Goal: Task Accomplishment & Management: Manage account settings

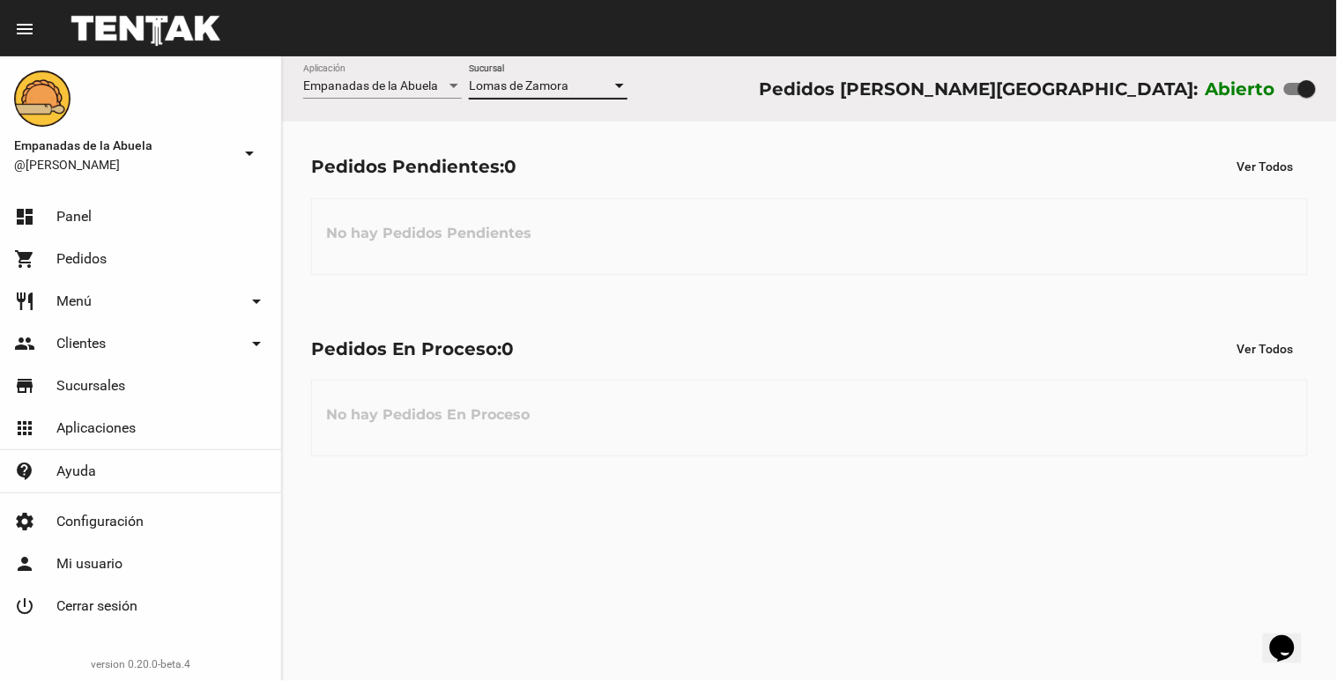
click at [617, 85] on div at bounding box center [619, 86] width 9 height 4
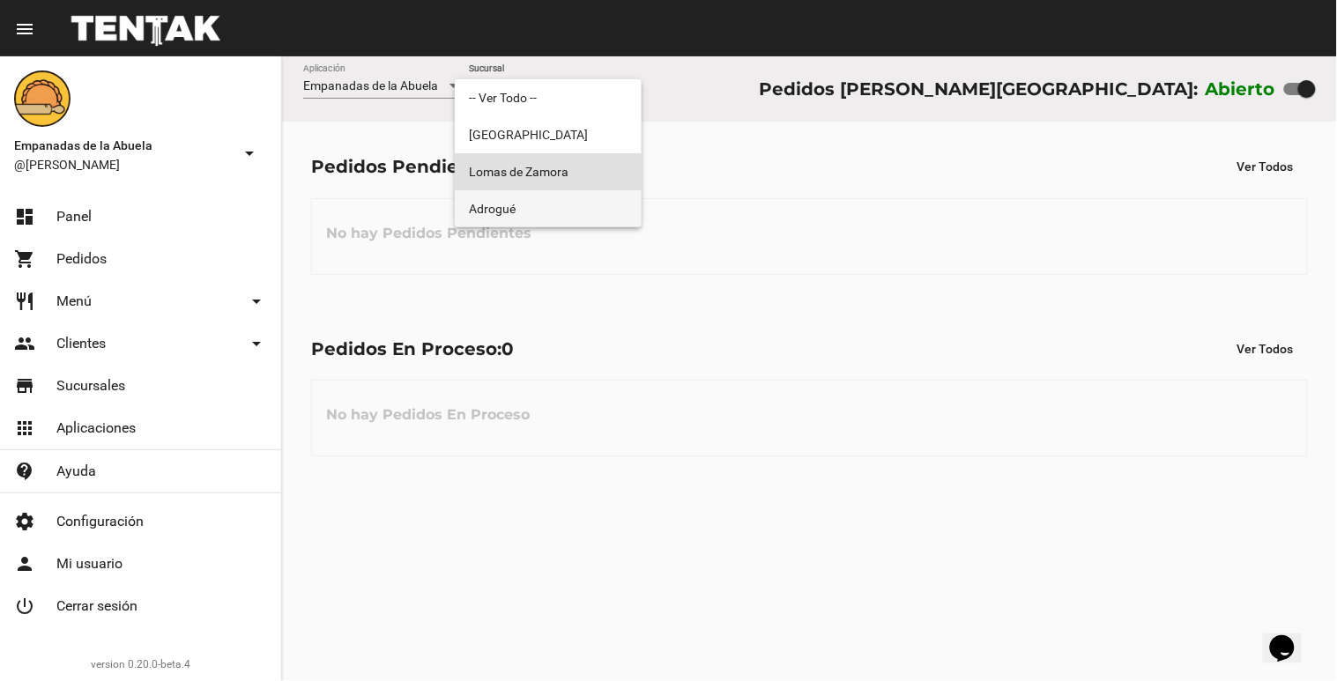
click at [608, 213] on span "Adrogué" at bounding box center [548, 208] width 159 height 37
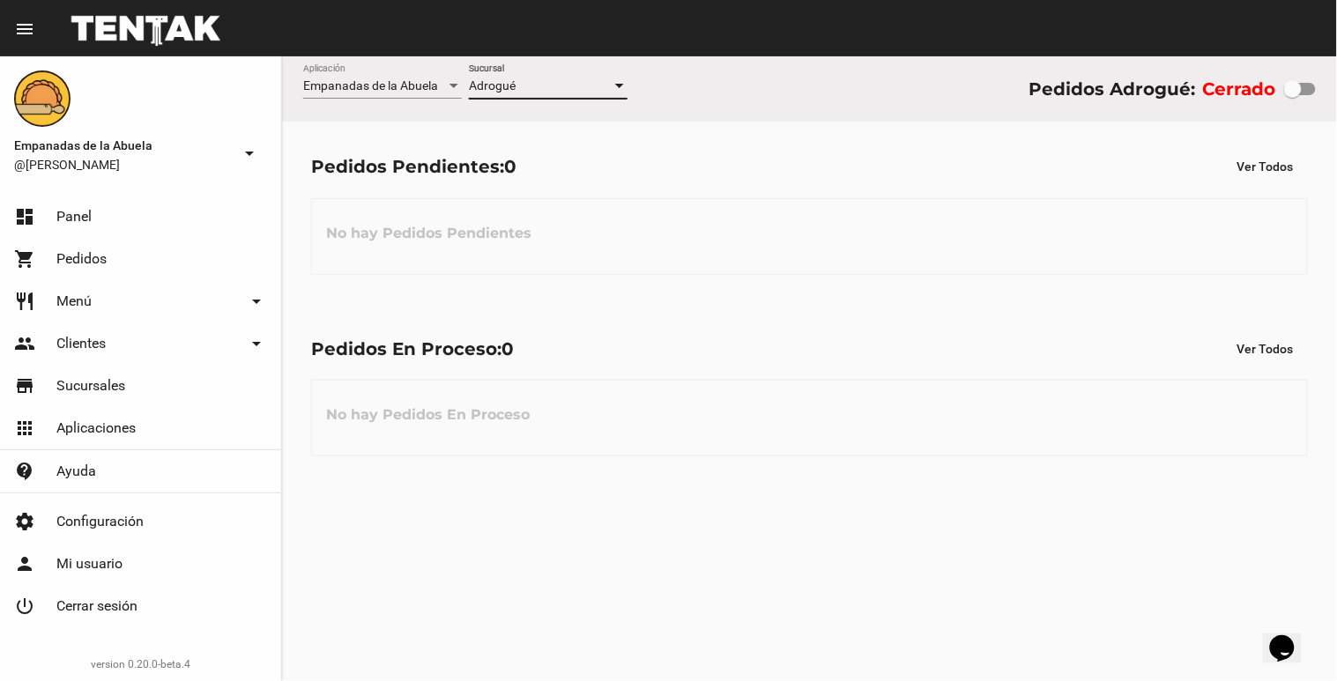
click at [617, 85] on div at bounding box center [619, 86] width 9 height 4
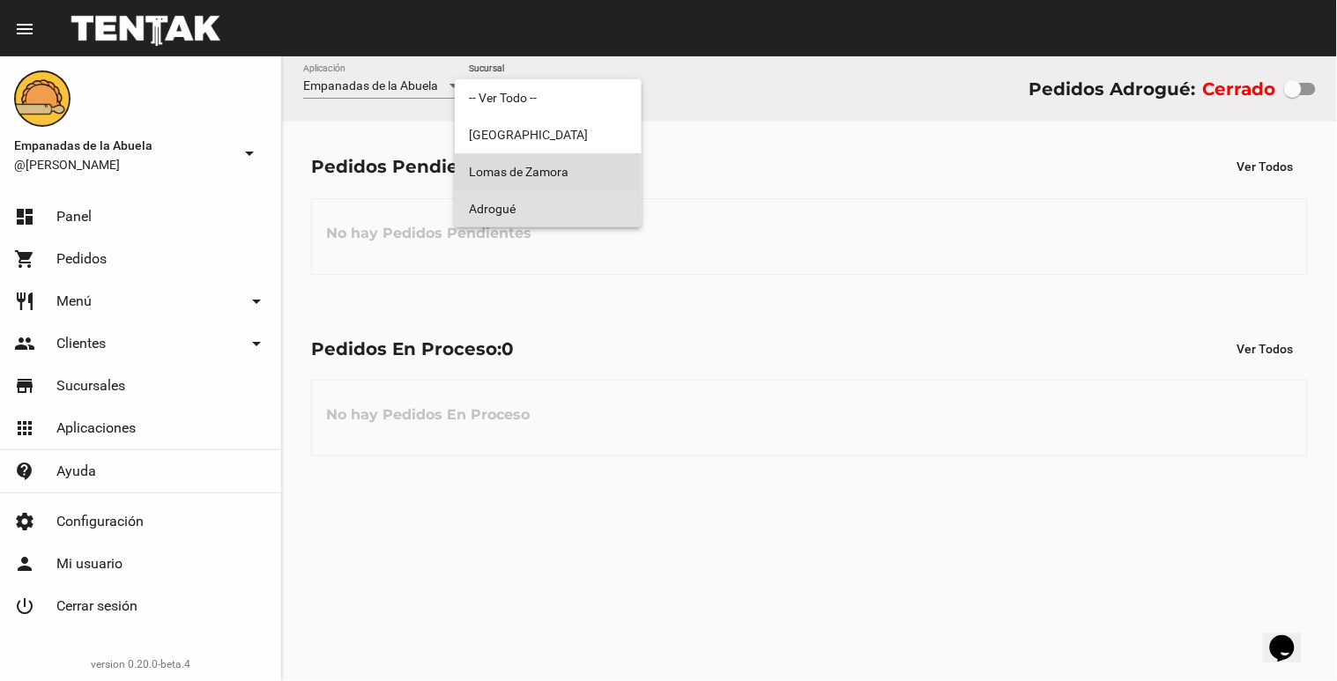
click at [579, 172] on span "Lomas de Zamora" at bounding box center [548, 171] width 159 height 37
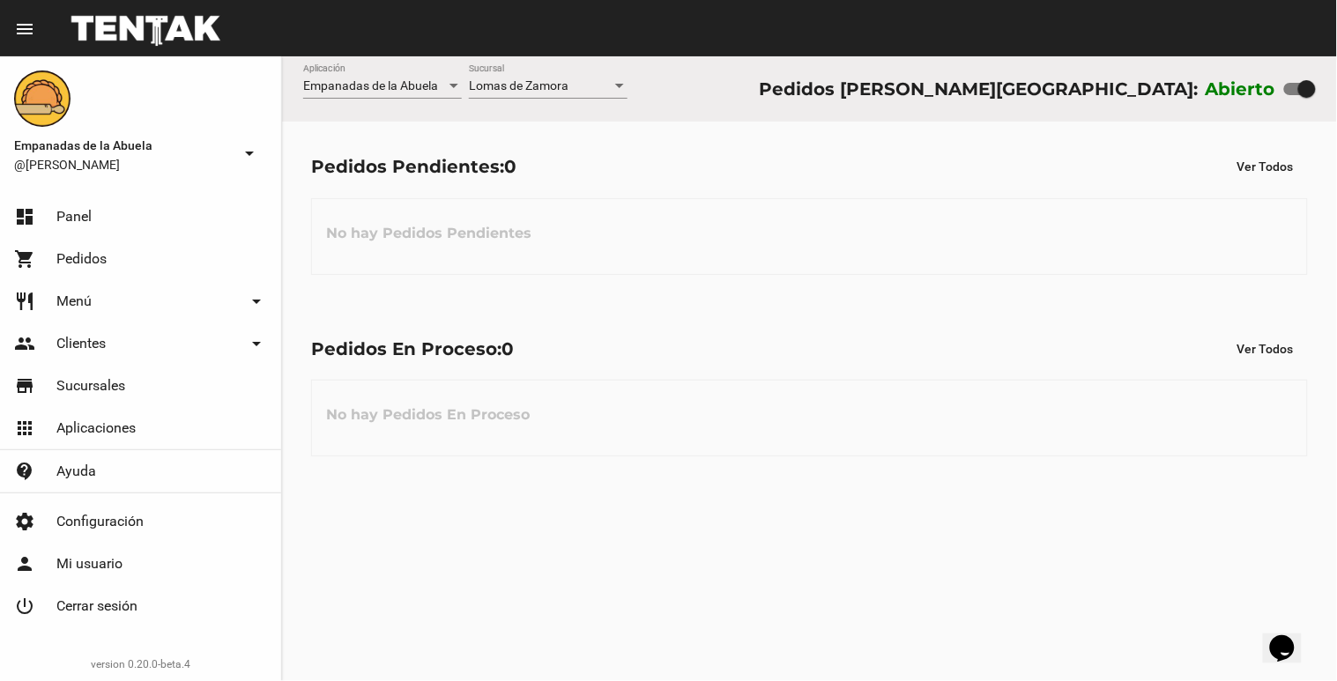
click at [1307, 92] on div at bounding box center [1307, 89] width 18 height 18
click at [1292, 95] on input "checkbox" at bounding box center [1292, 95] width 1 height 1
checkbox input "false"
click at [620, 89] on div at bounding box center [619, 86] width 16 height 14
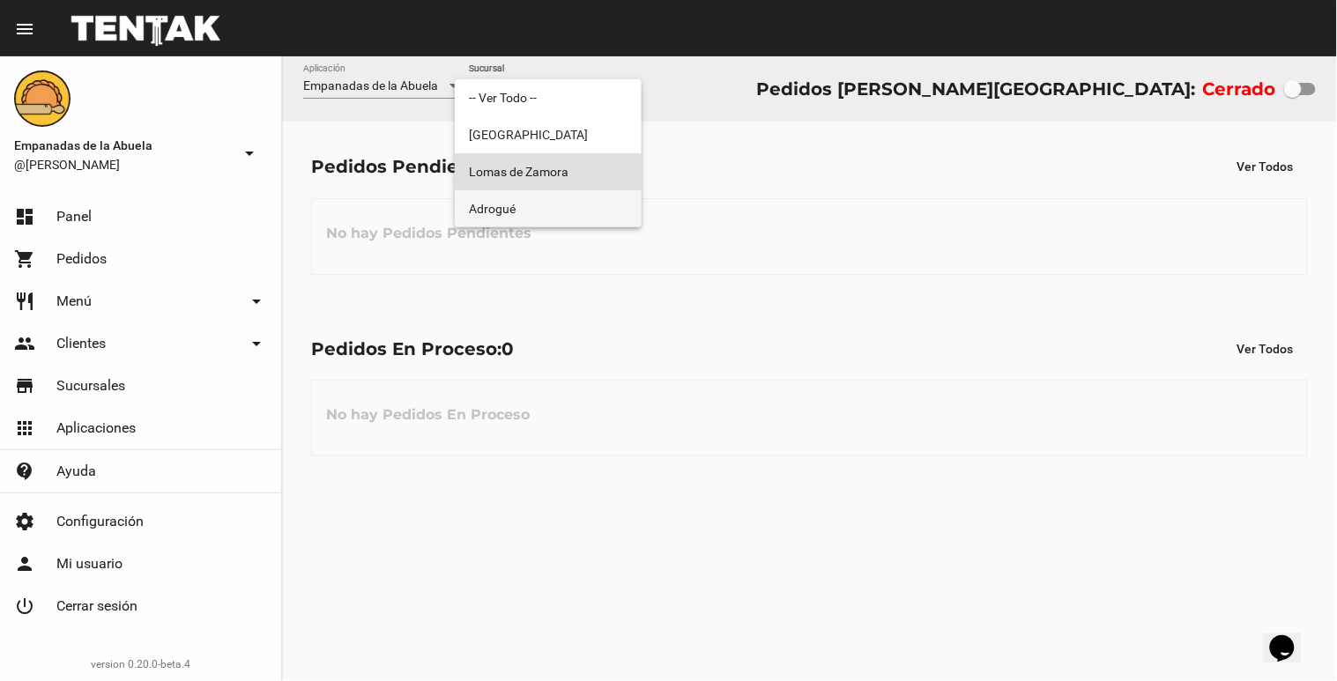
click at [550, 198] on span "Adrogué" at bounding box center [548, 208] width 159 height 37
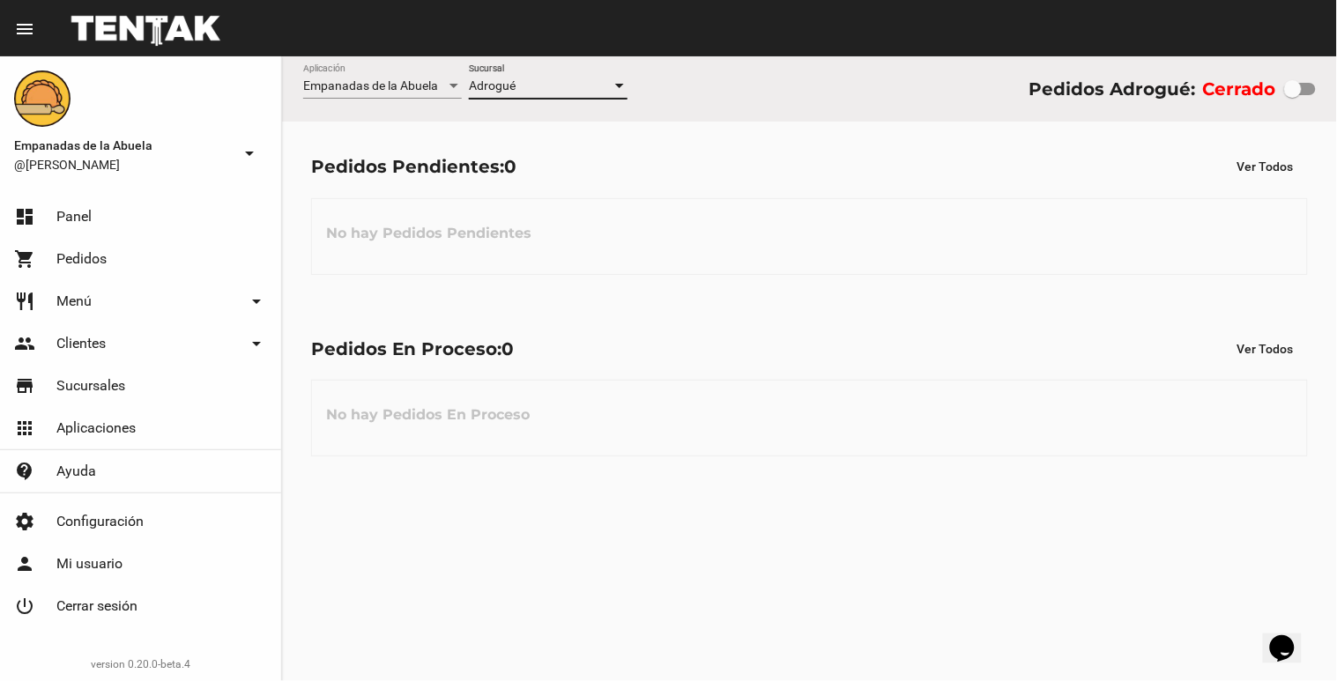
click at [622, 74] on div "Adrogué Sucursal" at bounding box center [548, 81] width 159 height 34
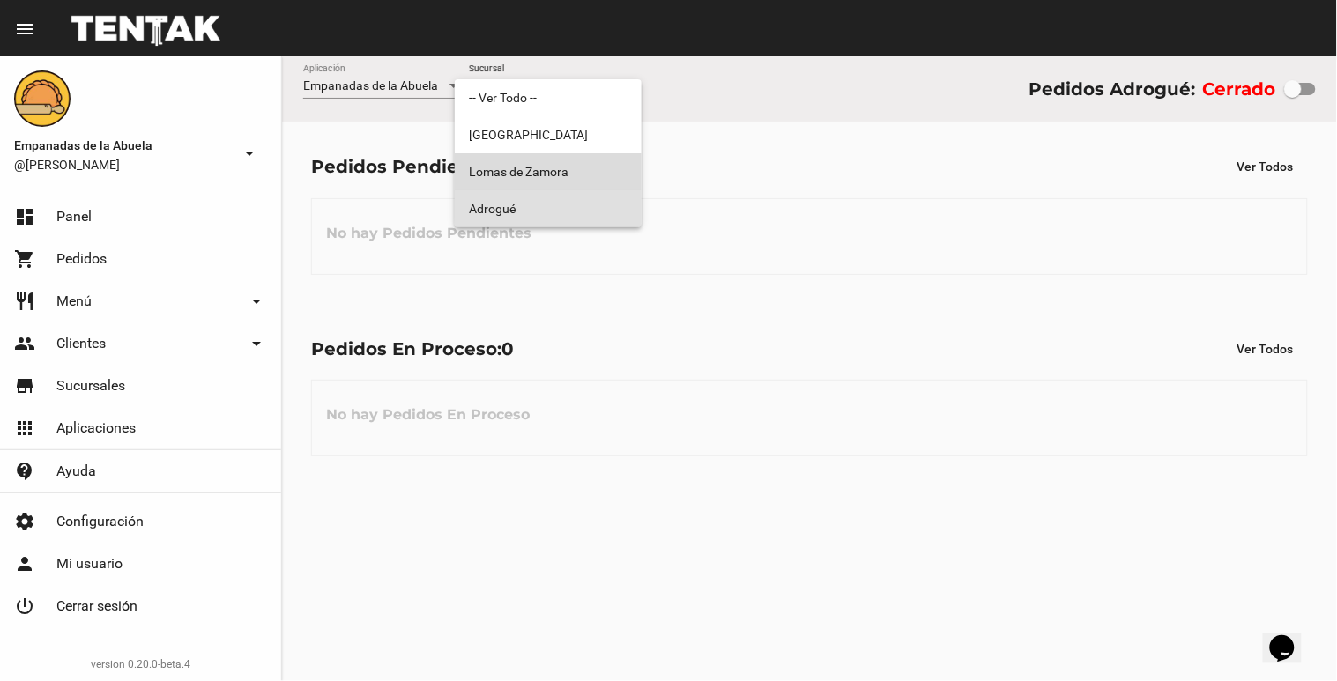
click at [597, 170] on span "Lomas de Zamora" at bounding box center [548, 171] width 159 height 37
